Goal: Navigation & Orientation: Find specific page/section

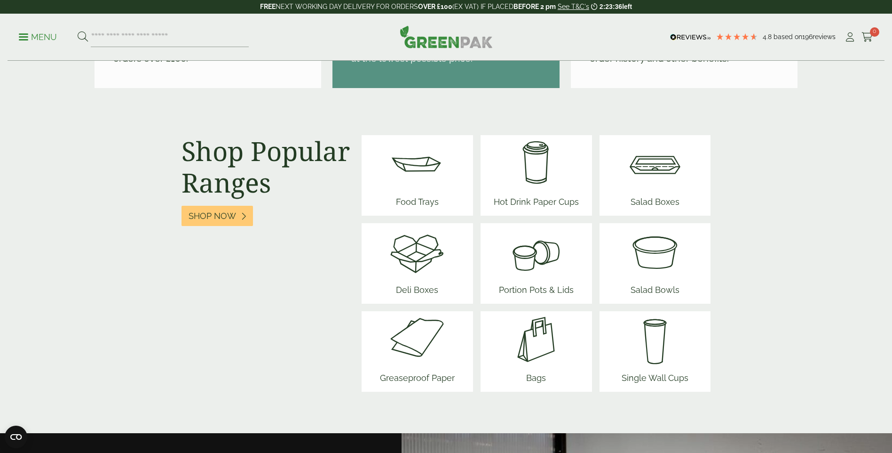
scroll to position [1176, 0]
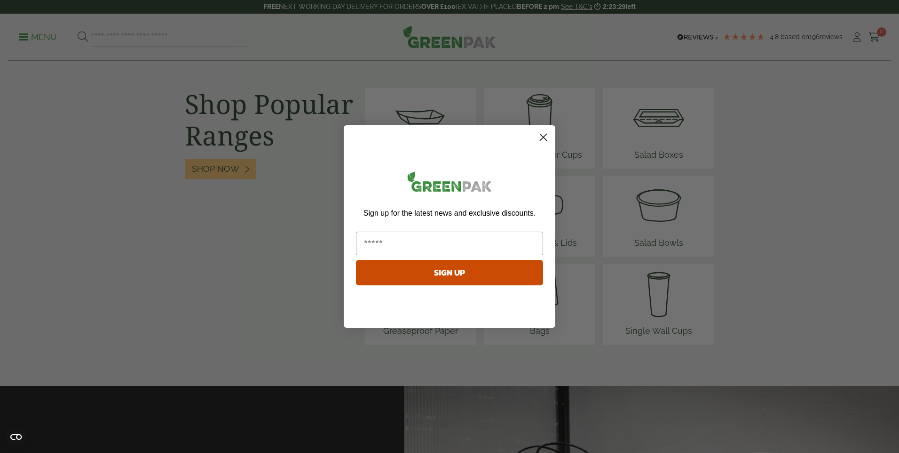
click at [540, 135] on circle "Close dialog" at bounding box center [544, 137] width 16 height 16
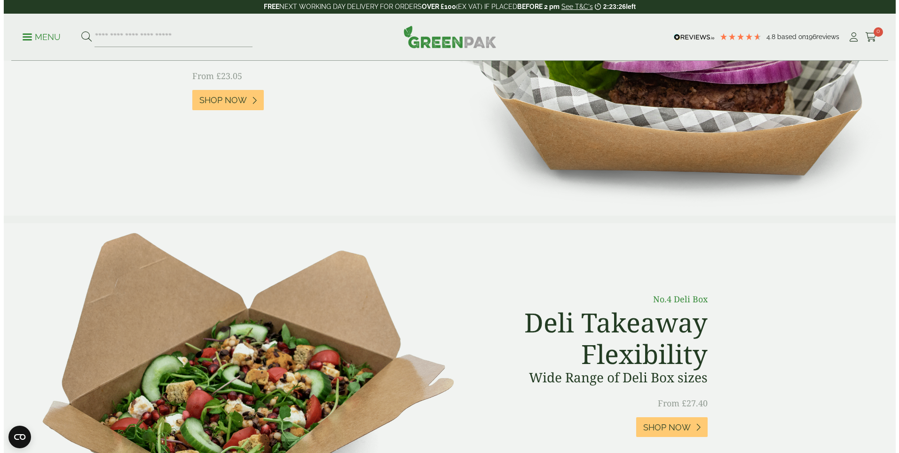
scroll to position [0, 0]
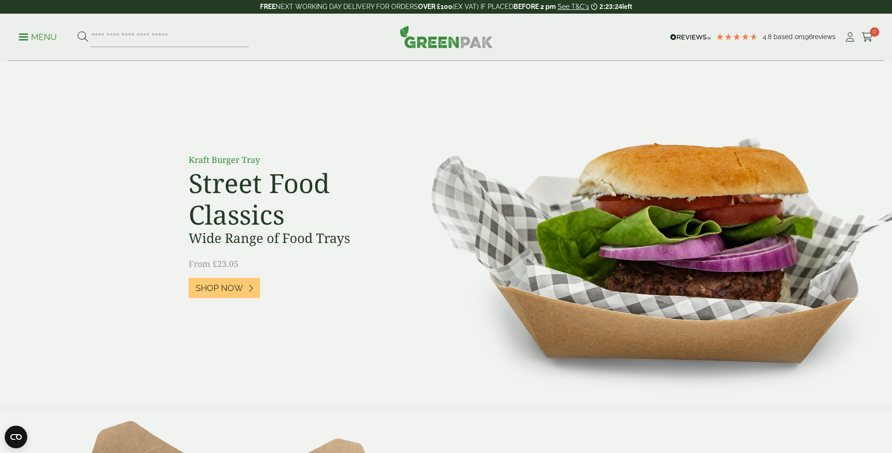
click at [48, 33] on p "Menu" at bounding box center [38, 37] width 38 height 11
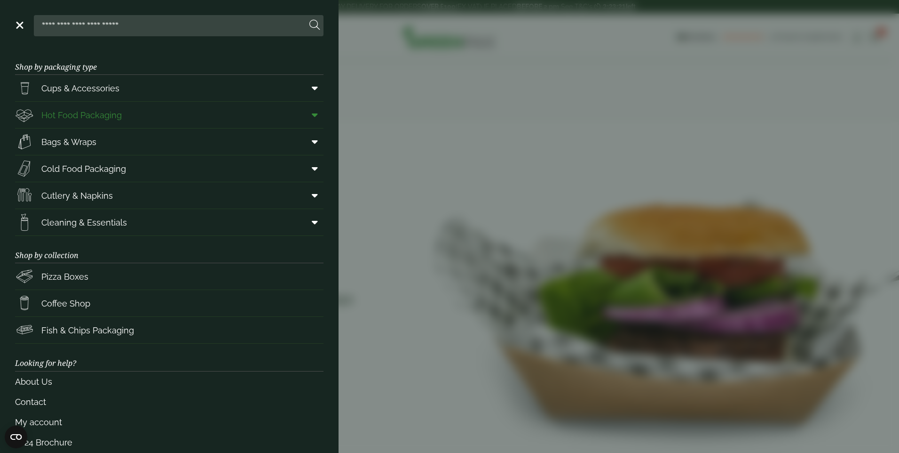
click at [70, 117] on span "Hot Food Packaging" at bounding box center [81, 115] width 80 height 13
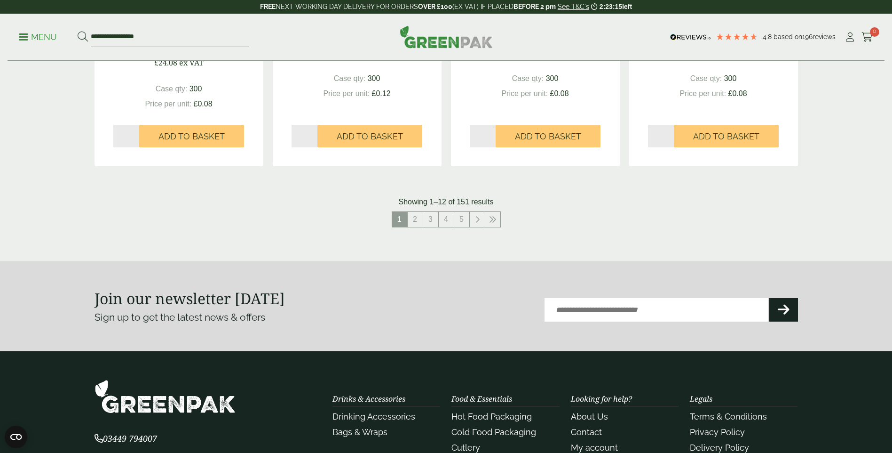
scroll to position [1082, 0]
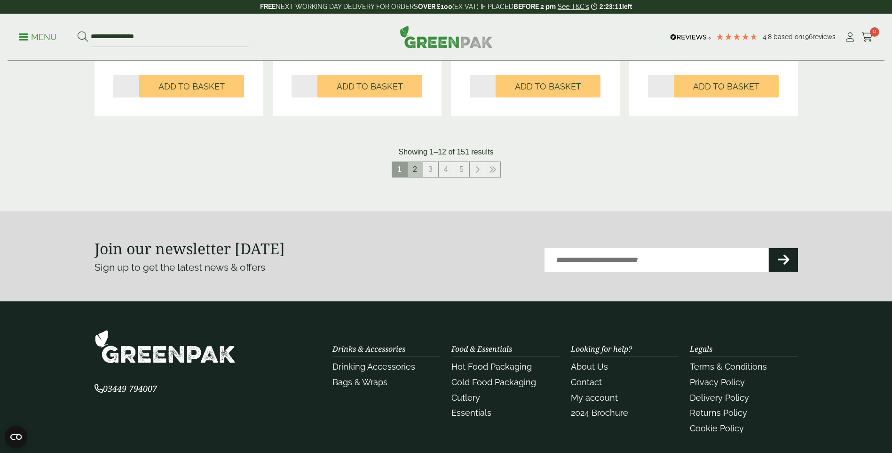
click at [413, 169] on link "2" at bounding box center [415, 169] width 15 height 15
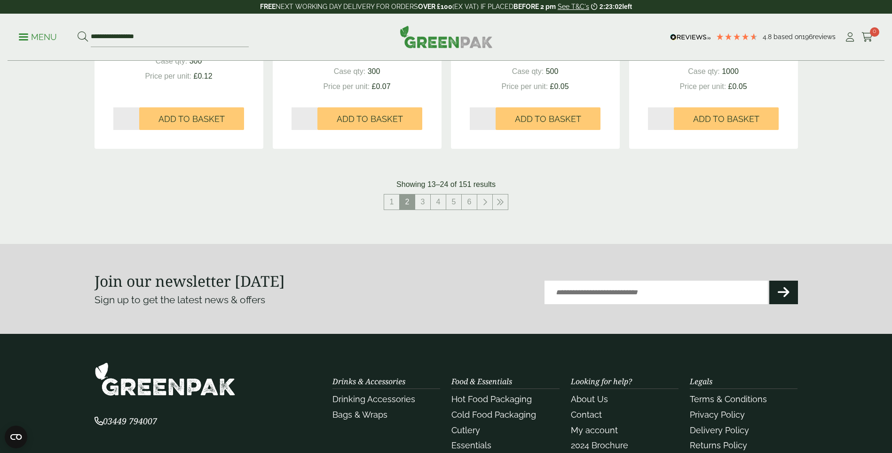
scroll to position [1136, 0]
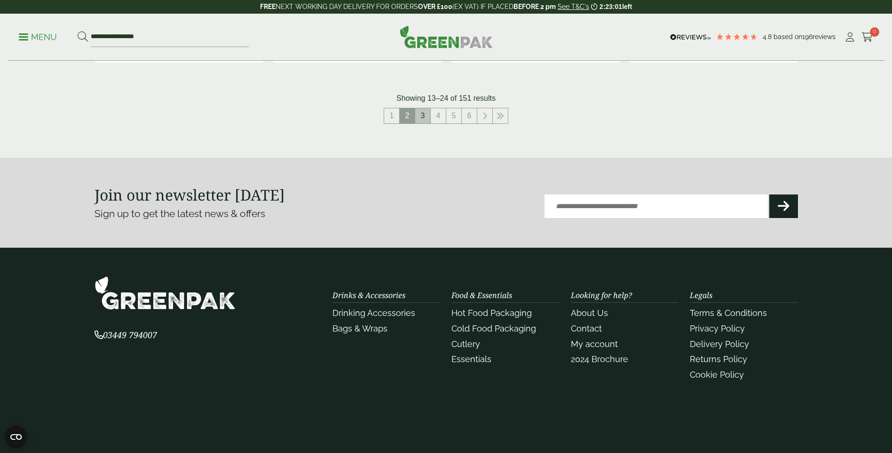
click at [418, 114] on link "3" at bounding box center [422, 115] width 15 height 15
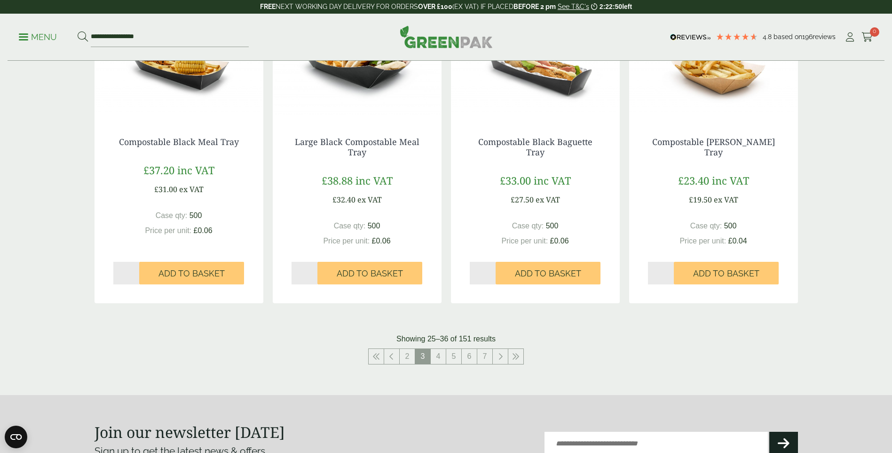
scroll to position [1089, 0]
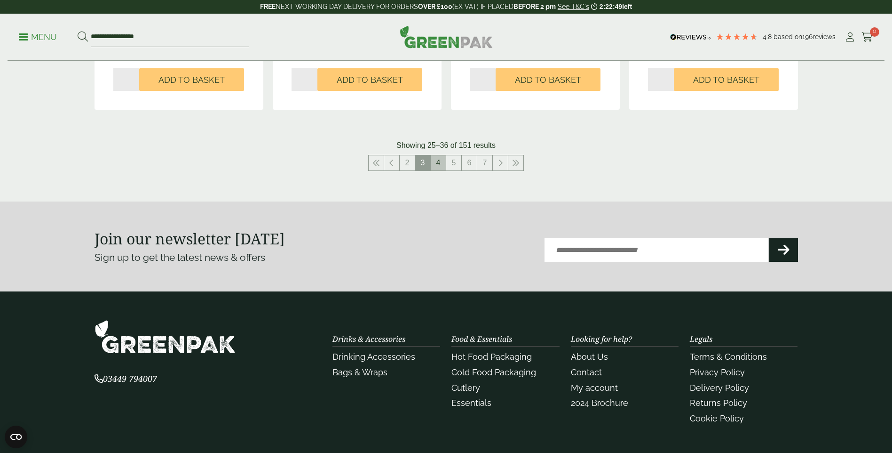
click at [438, 163] on link "4" at bounding box center [438, 162] width 15 height 15
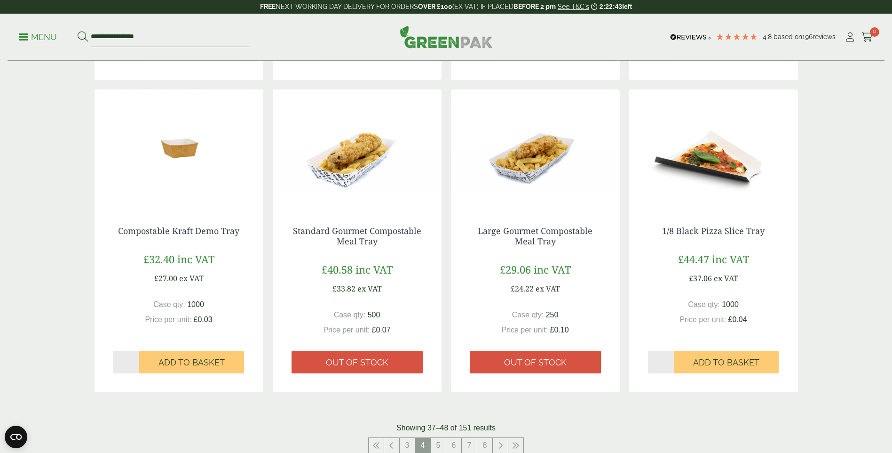
scroll to position [1089, 0]
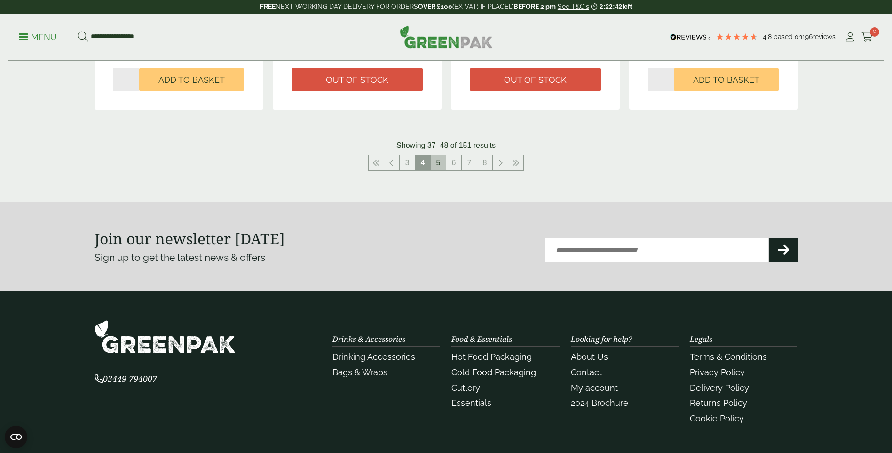
click at [440, 165] on link "5" at bounding box center [438, 162] width 15 height 15
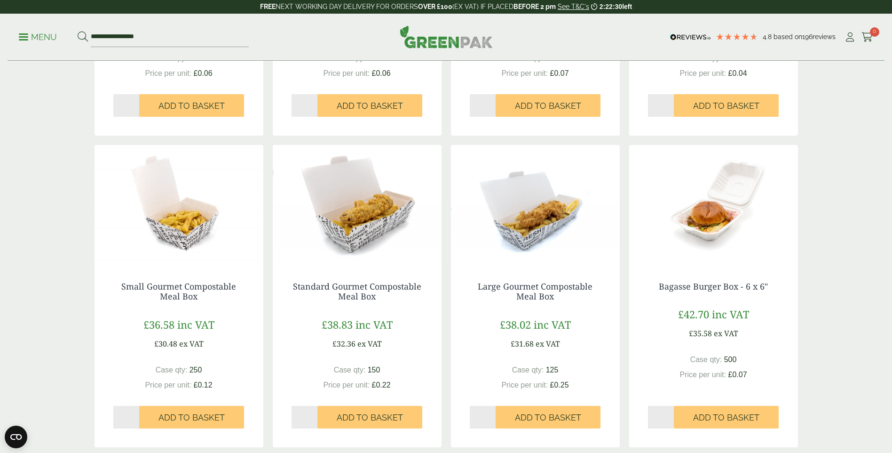
scroll to position [994, 0]
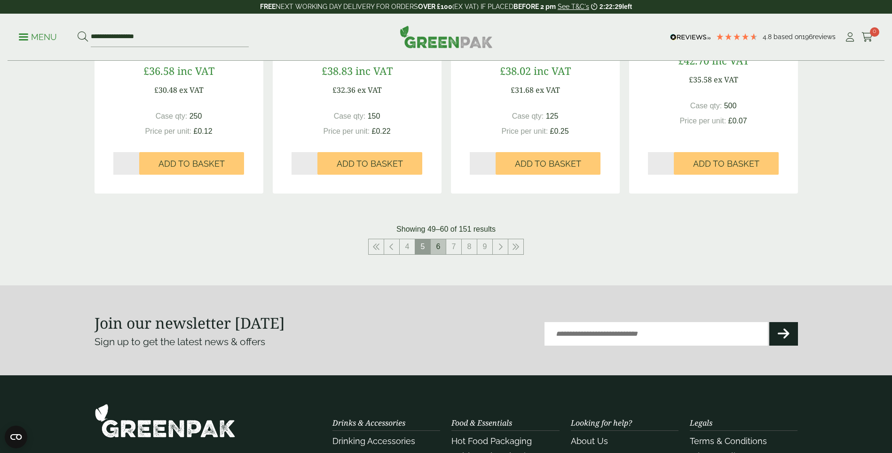
click at [434, 245] on link "6" at bounding box center [438, 246] width 15 height 15
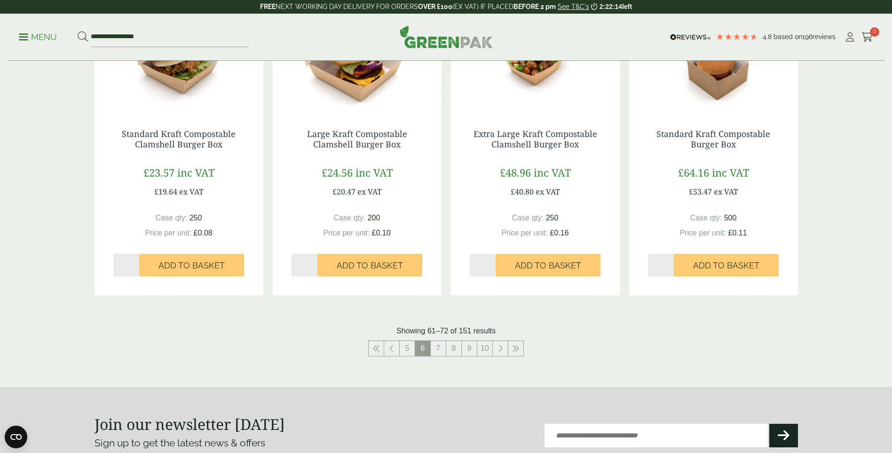
scroll to position [1042, 0]
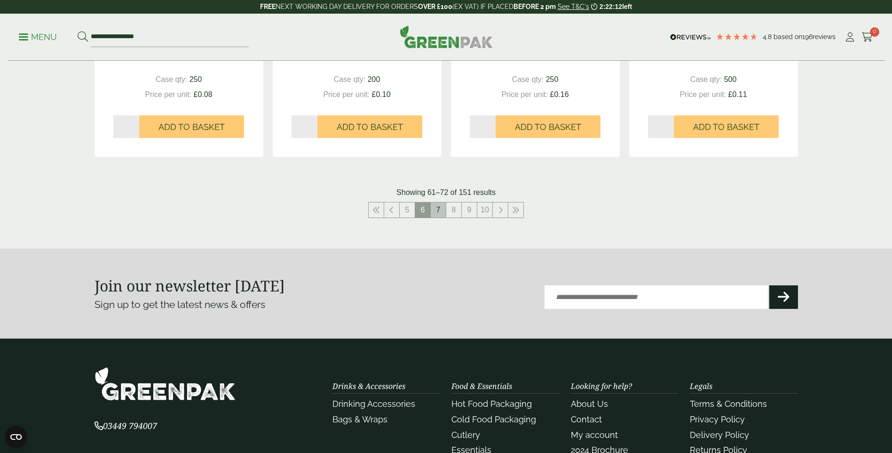
click at [443, 210] on link "7" at bounding box center [438, 209] width 15 height 15
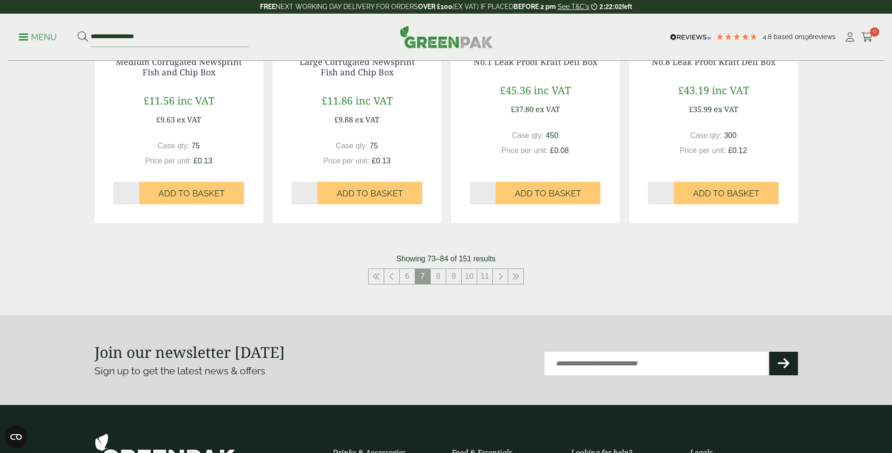
scroll to position [1132, 0]
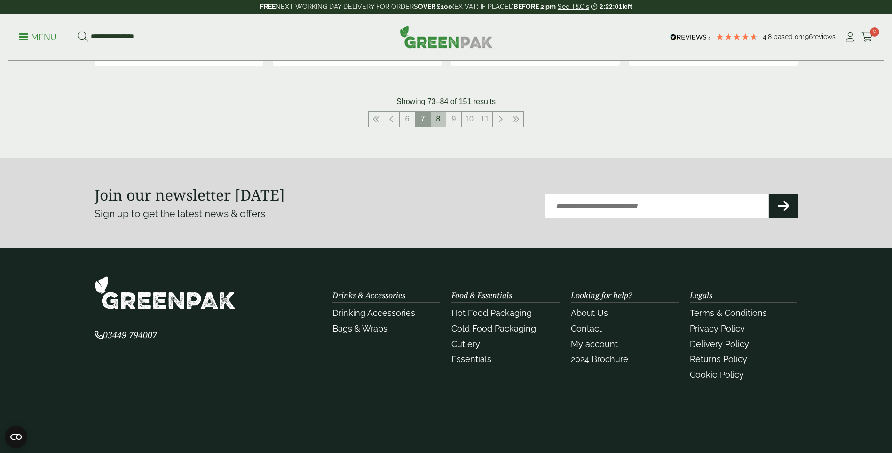
click at [443, 116] on link "8" at bounding box center [438, 118] width 15 height 15
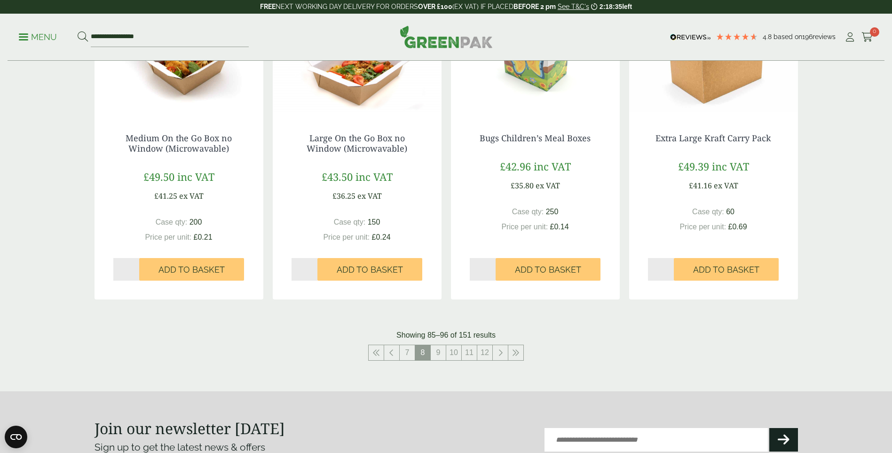
scroll to position [897, 0]
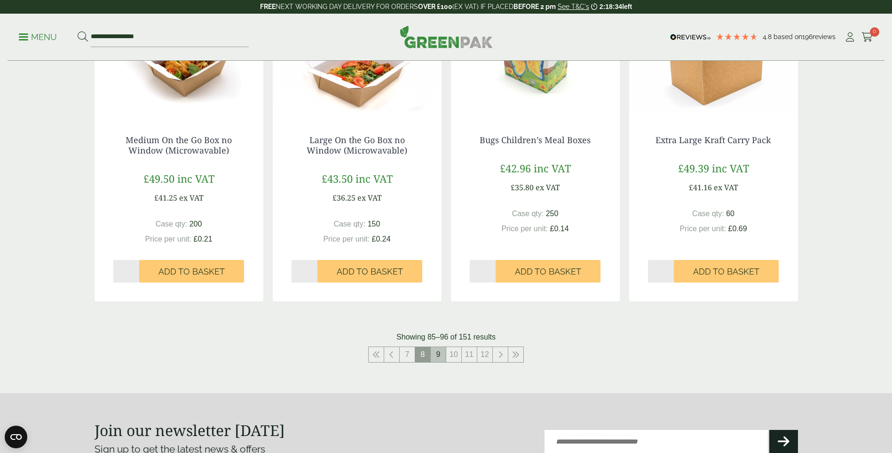
click at [433, 349] on link "9" at bounding box center [438, 354] width 15 height 15
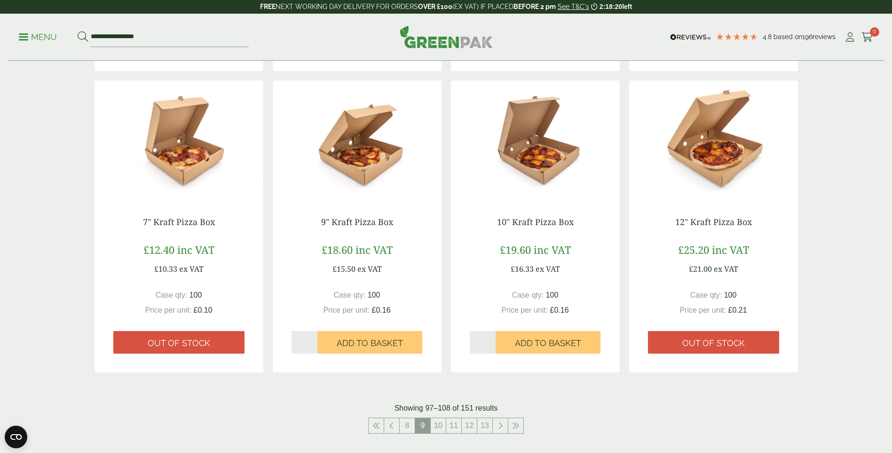
scroll to position [897, 0]
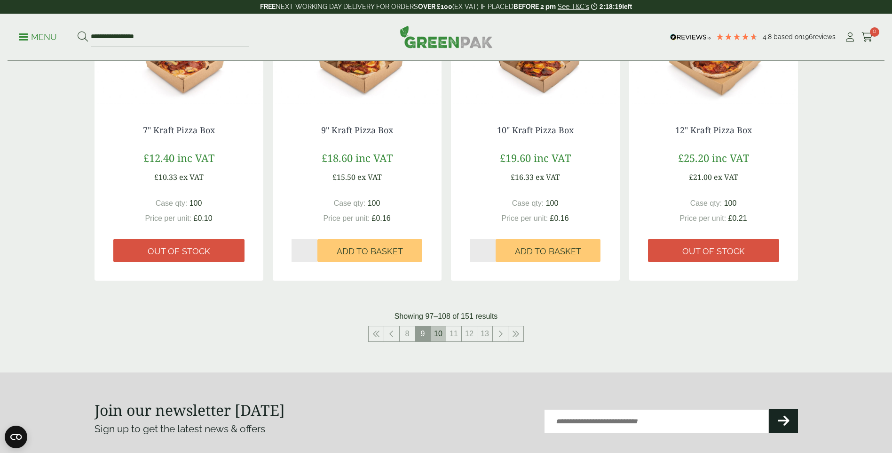
click at [442, 334] on link "10" at bounding box center [438, 333] width 15 height 15
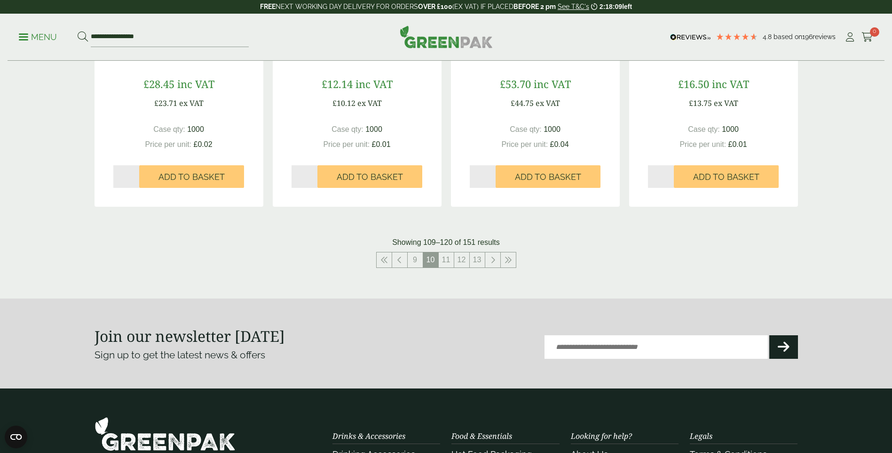
scroll to position [991, 0]
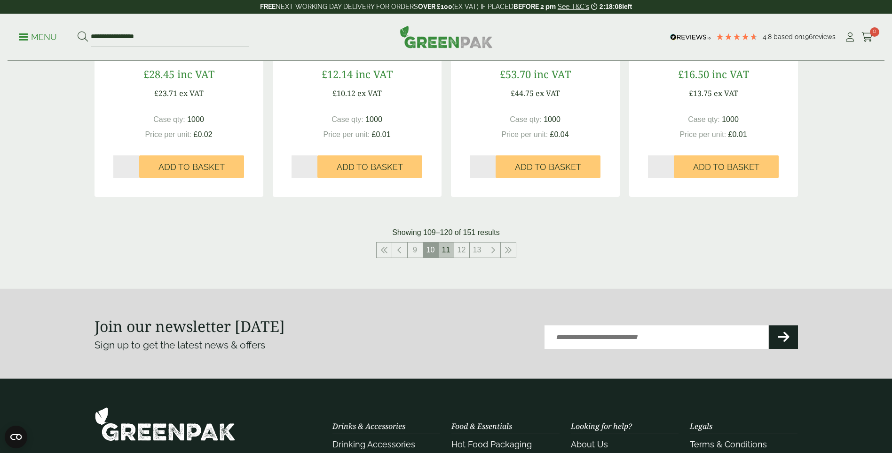
click at [445, 246] on link "11" at bounding box center [446, 249] width 15 height 15
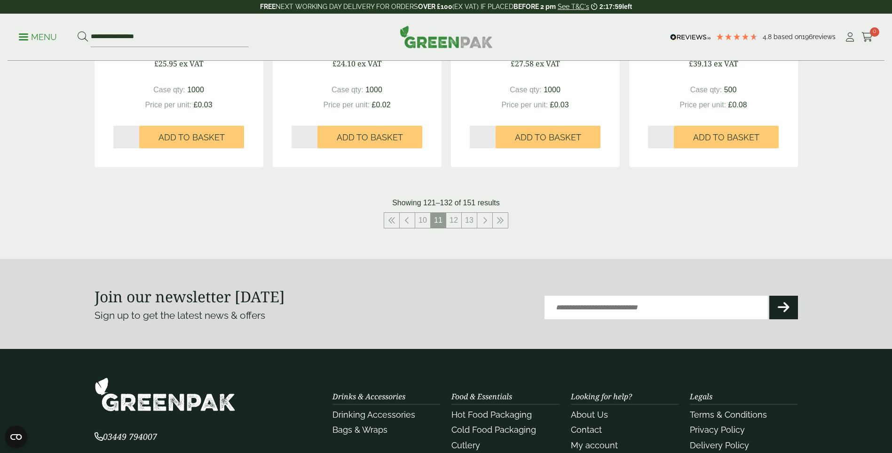
scroll to position [1132, 0]
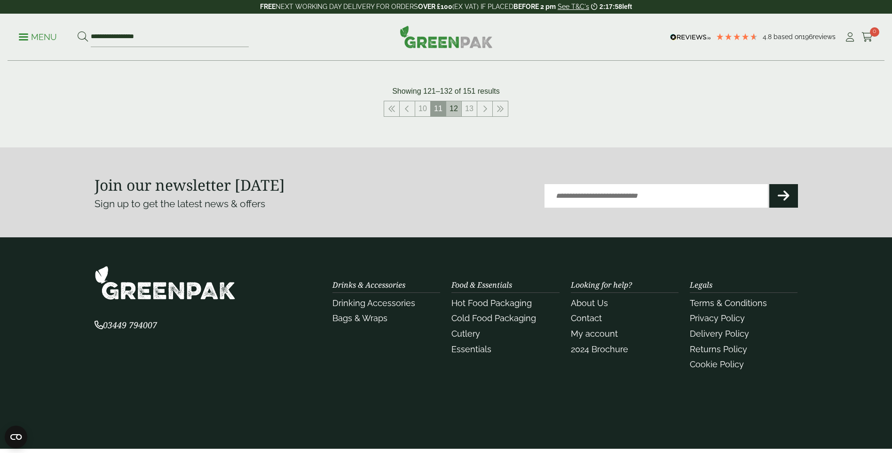
click at [453, 103] on link "12" at bounding box center [453, 108] width 15 height 15
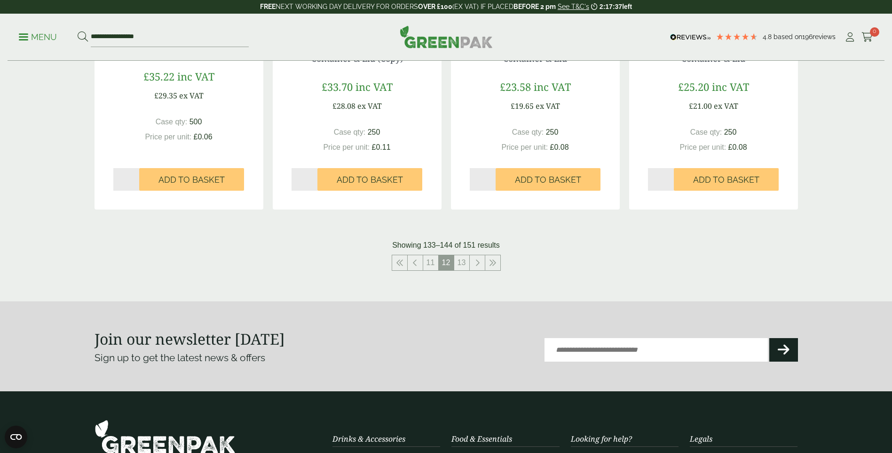
scroll to position [1132, 0]
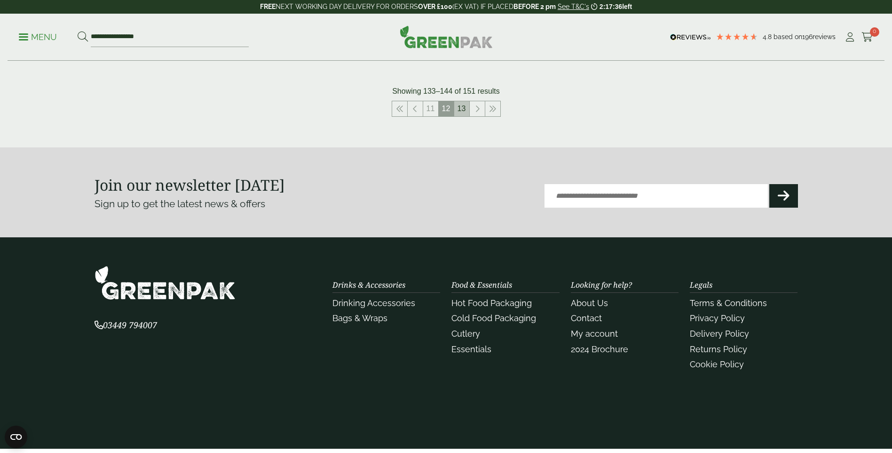
click at [457, 106] on link "13" at bounding box center [461, 108] width 15 height 15
